Goal: Use online tool/utility: Utilize a website feature to perform a specific function

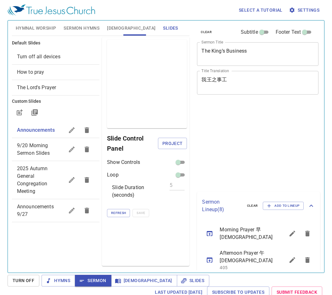
scroll to position [3, 0]
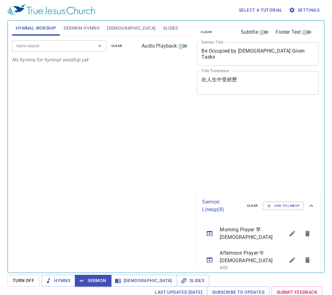
scroll to position [3, 0]
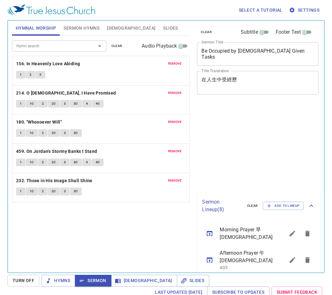
scroll to position [3, 0]
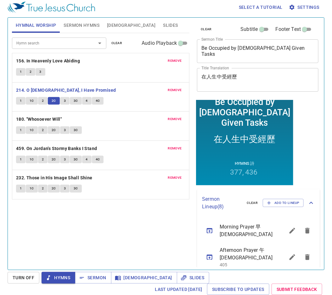
scroll to position [3, 0]
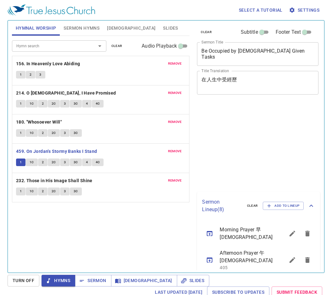
scroll to position [3, 0]
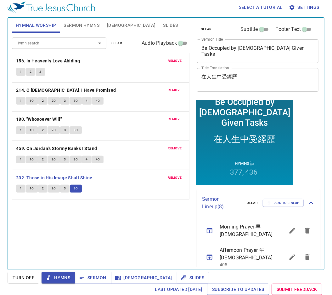
scroll to position [3, 0]
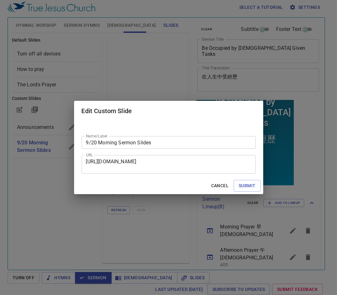
scroll to position [3, 0]
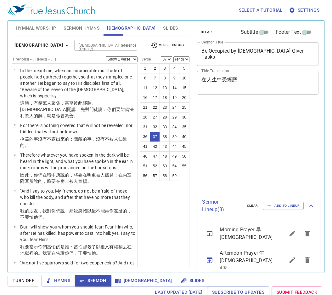
select select "37"
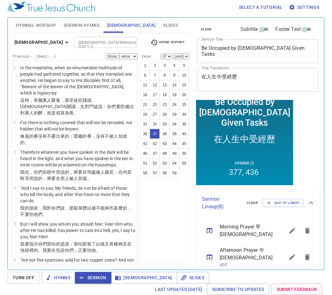
click at [81, 43] on input "[DEMOGRAPHIC_DATA] Reference (Ctrl + /)" at bounding box center [100, 42] width 49 height 7
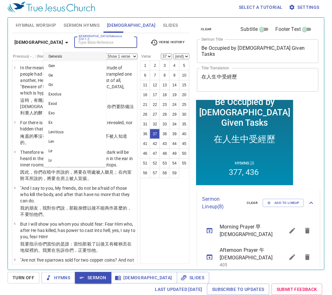
scroll to position [1022, 0]
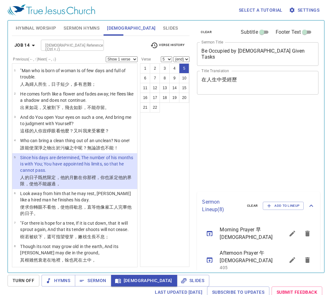
select select "5"
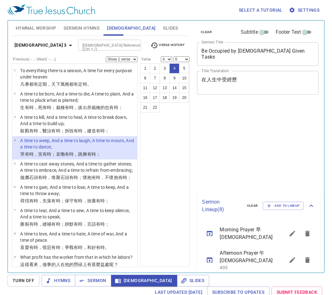
select select "4"
select select "6"
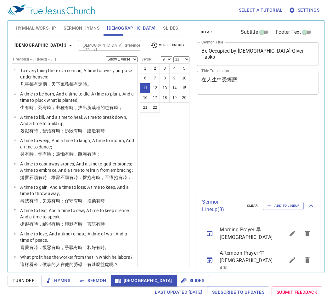
select select "9"
select select "11"
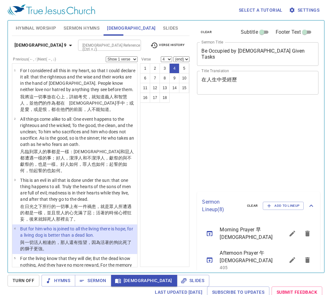
select select "4"
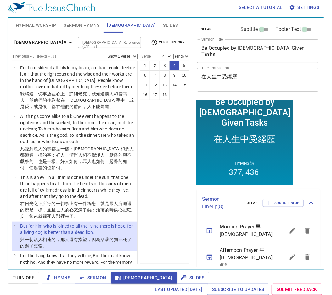
scroll to position [74, 0]
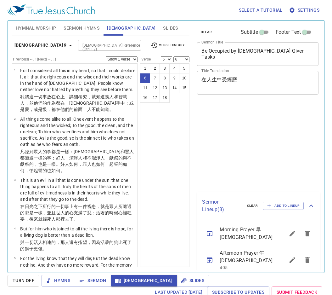
select select "5"
select select "6"
select select "7"
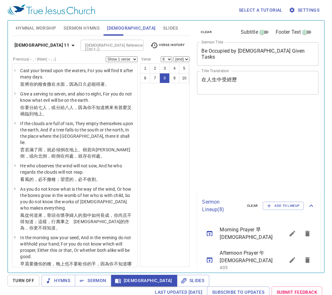
select select "8"
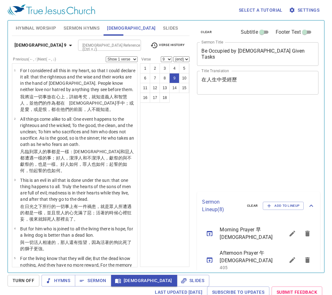
select select "9"
select select "10"
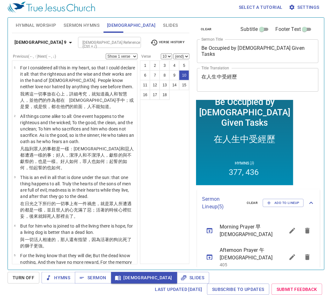
scroll to position [90, 0]
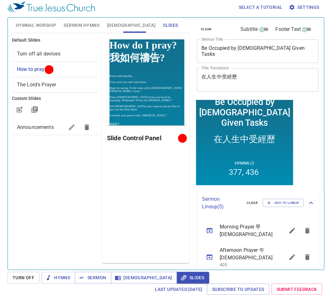
scroll to position [3, 0]
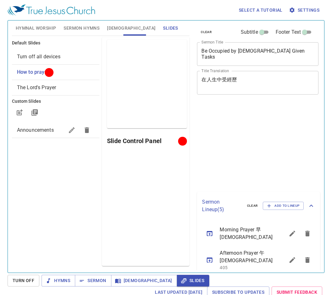
scroll to position [3, 0]
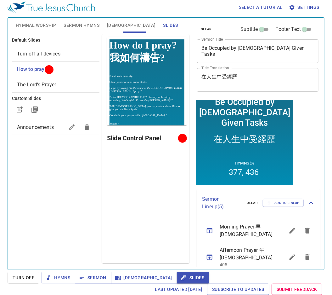
scroll to position [3, 0]
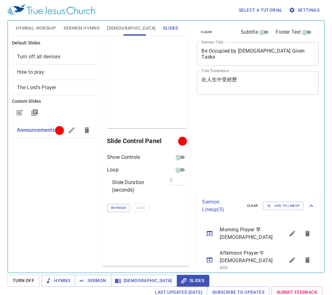
scroll to position [3, 0]
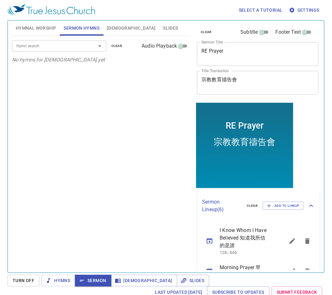
scroll to position [128, 0]
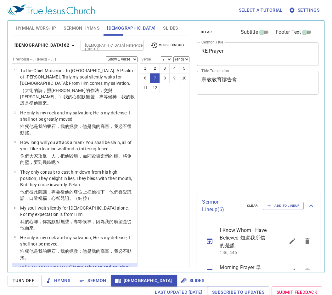
select select "7"
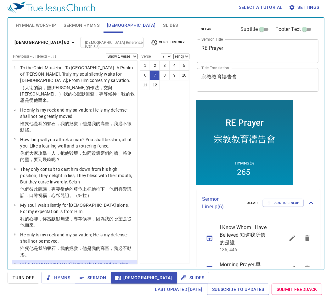
scroll to position [106, 0]
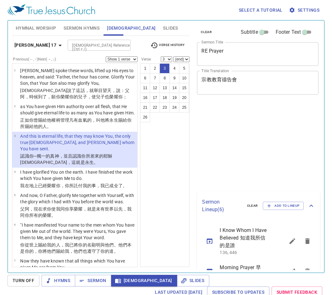
select select "3"
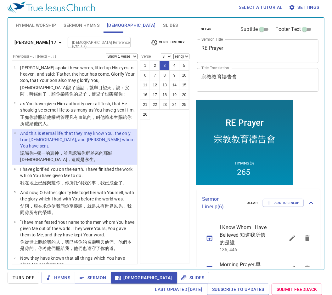
scroll to position [3, 0]
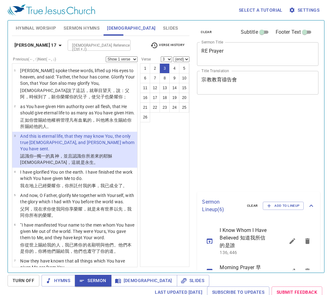
select select "3"
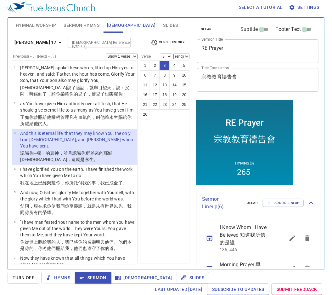
scroll to position [3, 0]
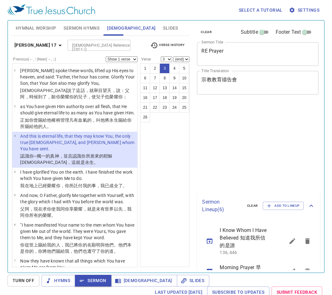
select select "3"
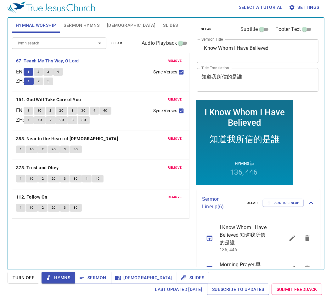
scroll to position [100, 0]
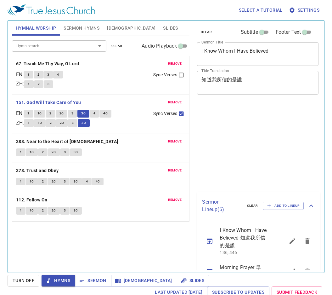
scroll to position [3, 0]
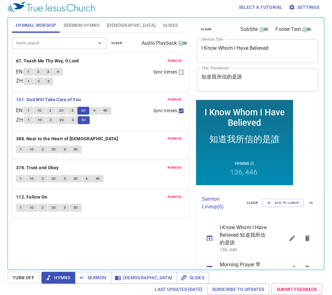
click at [183, 111] on input "Sync Verses" at bounding box center [181, 112] width 8 height 8
click at [182, 110] on input "Sync Verses" at bounding box center [181, 112] width 8 height 8
click at [183, 109] on input "Sync Verses" at bounding box center [181, 112] width 8 height 8
click at [181, 111] on input "Sync Verses" at bounding box center [181, 112] width 8 height 8
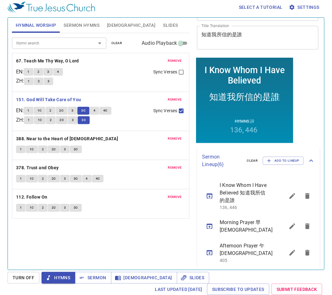
click at [179, 108] on input "Sync Verses" at bounding box center [181, 112] width 8 height 8
checkbox input "false"
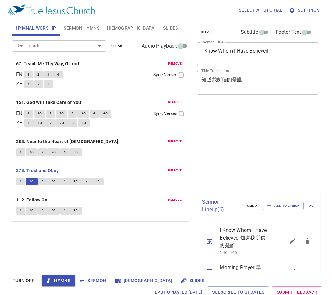
scroll to position [3, 0]
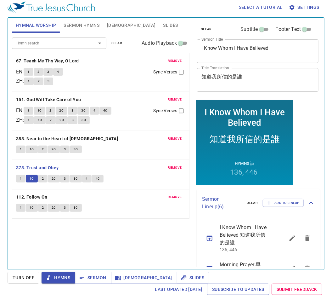
click at [47, 178] on button "2" at bounding box center [42, 179] width 9 height 8
click at [44, 179] on button "2" at bounding box center [42, 179] width 9 height 8
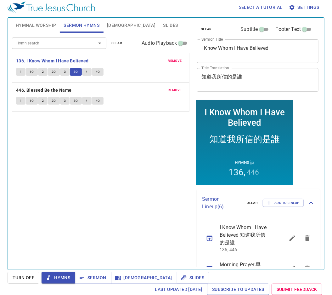
scroll to position [42, 0]
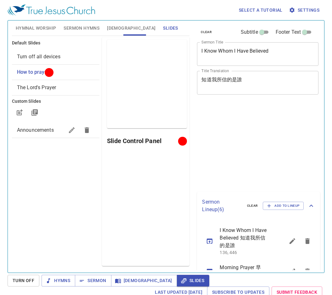
scroll to position [3, 0]
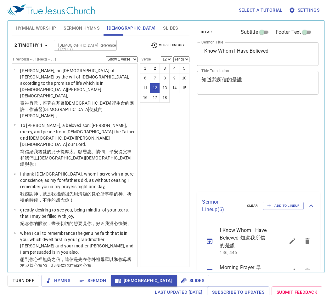
select select "12"
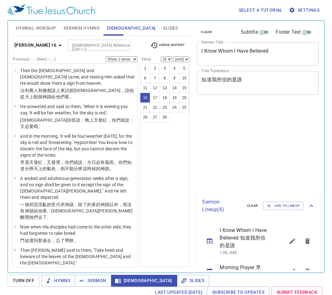
select select "16"
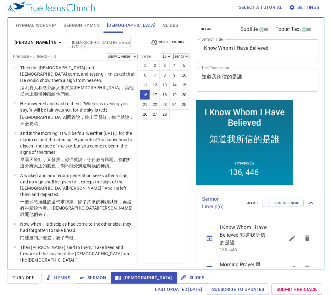
scroll to position [42, 0]
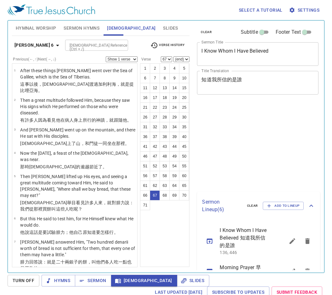
select select "67"
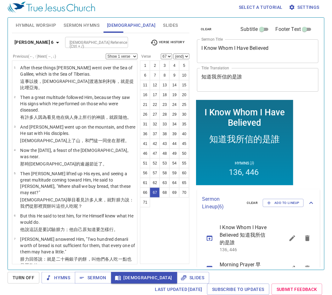
click at [72, 46] on div "[DEMOGRAPHIC_DATA] Reference (Ctrl + /)" at bounding box center [96, 42] width 63 height 11
click at [75, 40] on input "[DEMOGRAPHIC_DATA] Reference (Ctrl + /)" at bounding box center [91, 42] width 49 height 7
click at [73, 43] on input "[DEMOGRAPHIC_DATA] Reference (Ctrl + /)" at bounding box center [91, 42] width 49 height 7
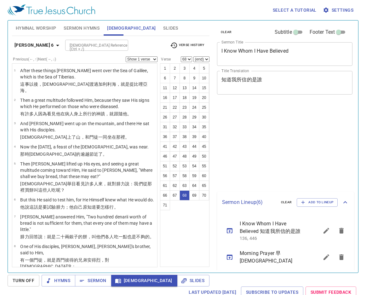
select select "68"
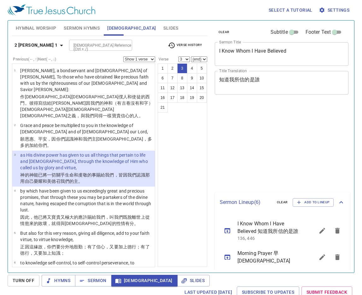
select select "3"
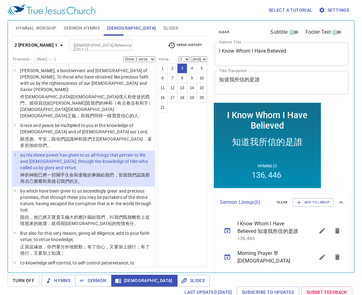
scroll to position [42, 0]
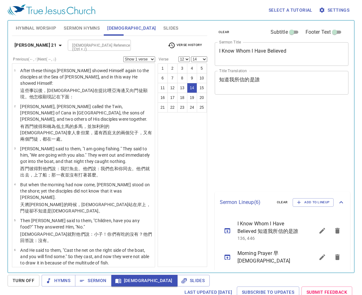
select select "12"
select select "14"
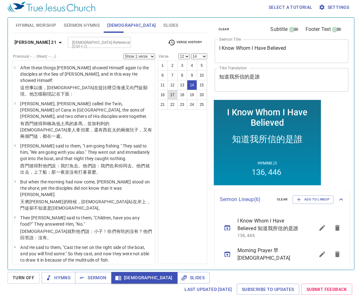
scroll to position [42, 0]
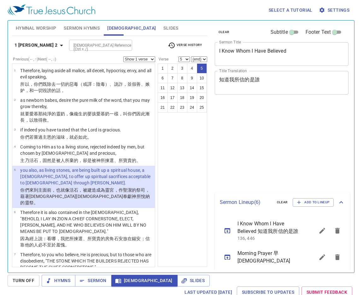
select select "5"
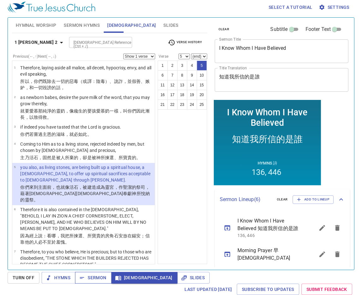
click at [88, 280] on span "Sermon" at bounding box center [93, 278] width 26 height 8
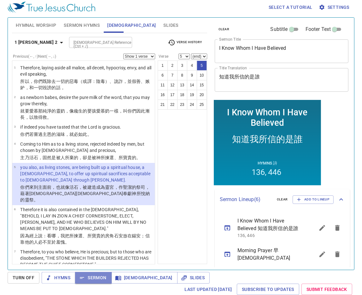
click at [95, 277] on span "Sermon" at bounding box center [93, 278] width 26 height 8
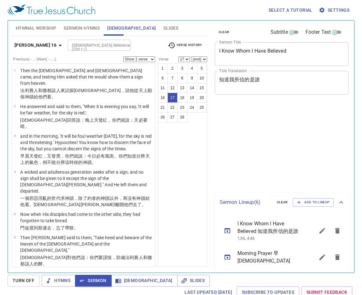
select select "17"
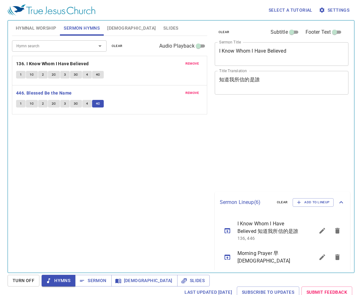
scroll to position [3, 0]
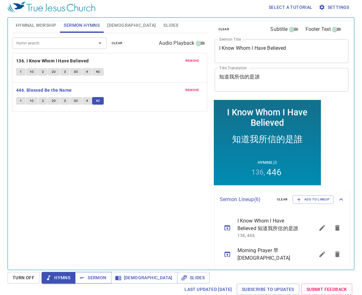
click at [92, 280] on span "Sermon" at bounding box center [93, 278] width 26 height 8
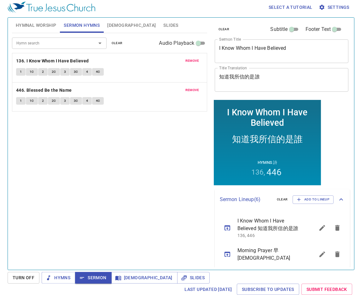
scroll to position [42, 0]
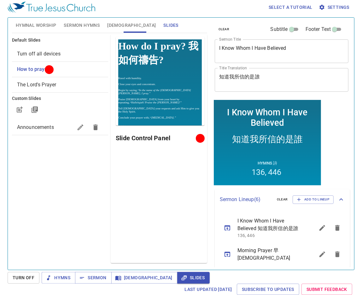
scroll to position [42, 0]
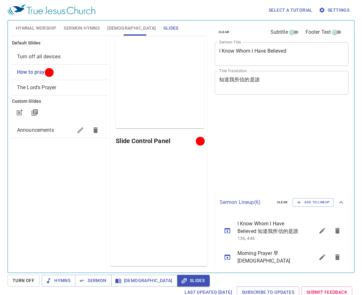
scroll to position [3, 0]
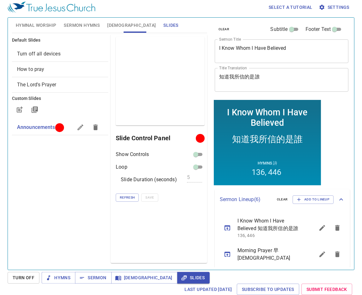
scroll to position [42, 0]
